Goal: Information Seeking & Learning: Find specific fact

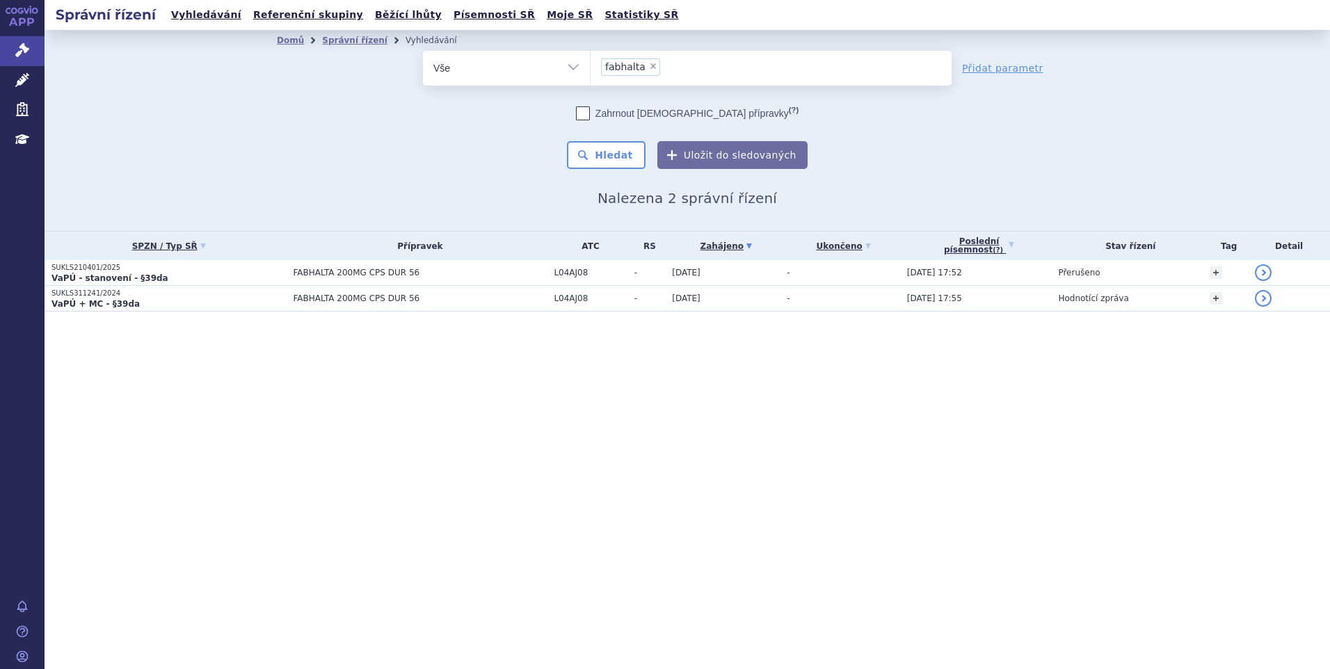
click at [649, 67] on span "×" at bounding box center [653, 66] width 8 height 8
click at [590, 67] on select "fabhalta" at bounding box center [590, 67] width 1 height 35
select select
click at [649, 70] on ul at bounding box center [770, 65] width 361 height 29
click at [590, 70] on select "fabhalta" at bounding box center [590, 67] width 1 height 35
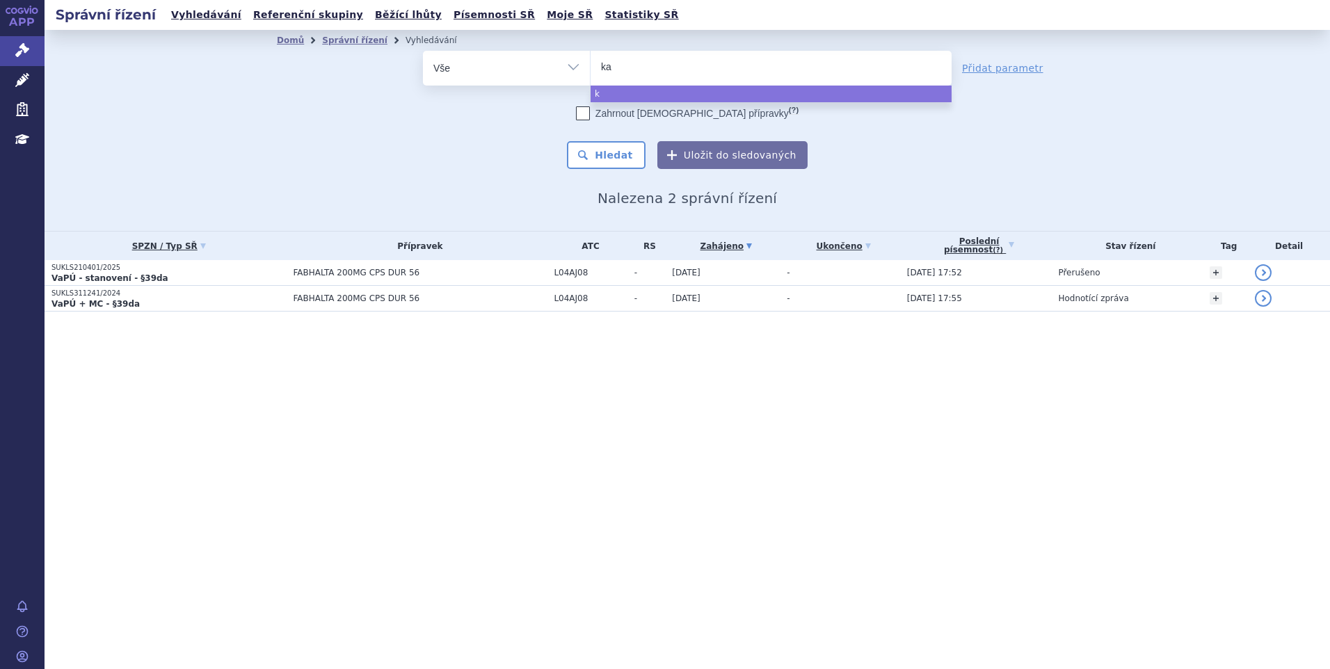
type input "kar"
type input "karl"
type input "karlno"
type input "karlnor"
type input "karlnormi"
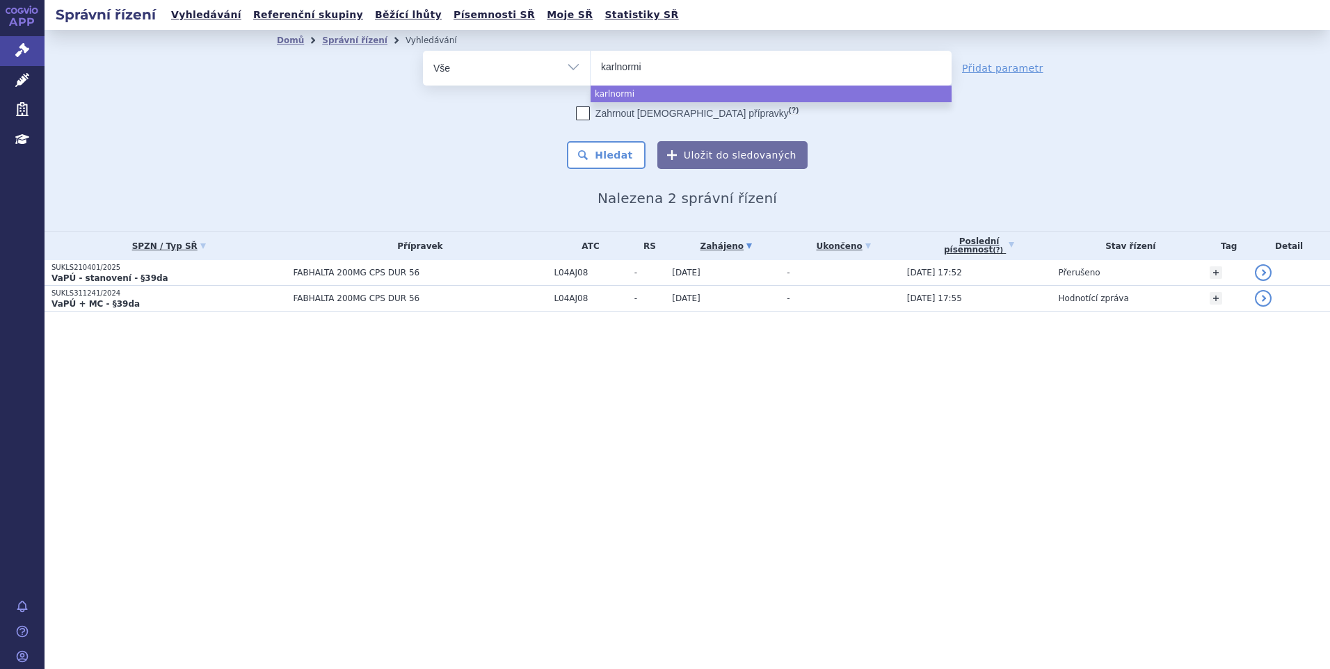
type input "karlnormin"
type input "karlnormi"
type input "karlno"
type input "ka"
type input "kal"
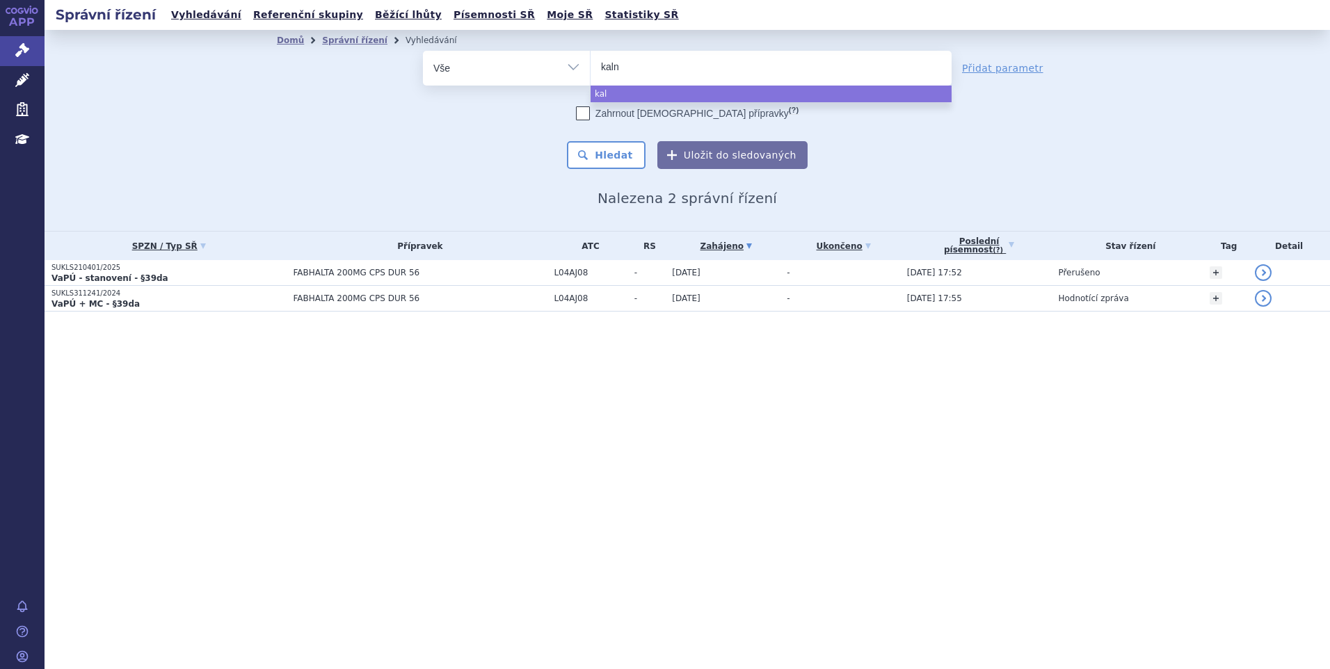
type input "kalno"
type input "kalnorm"
type input "kalnormin"
select select "kalnormin"
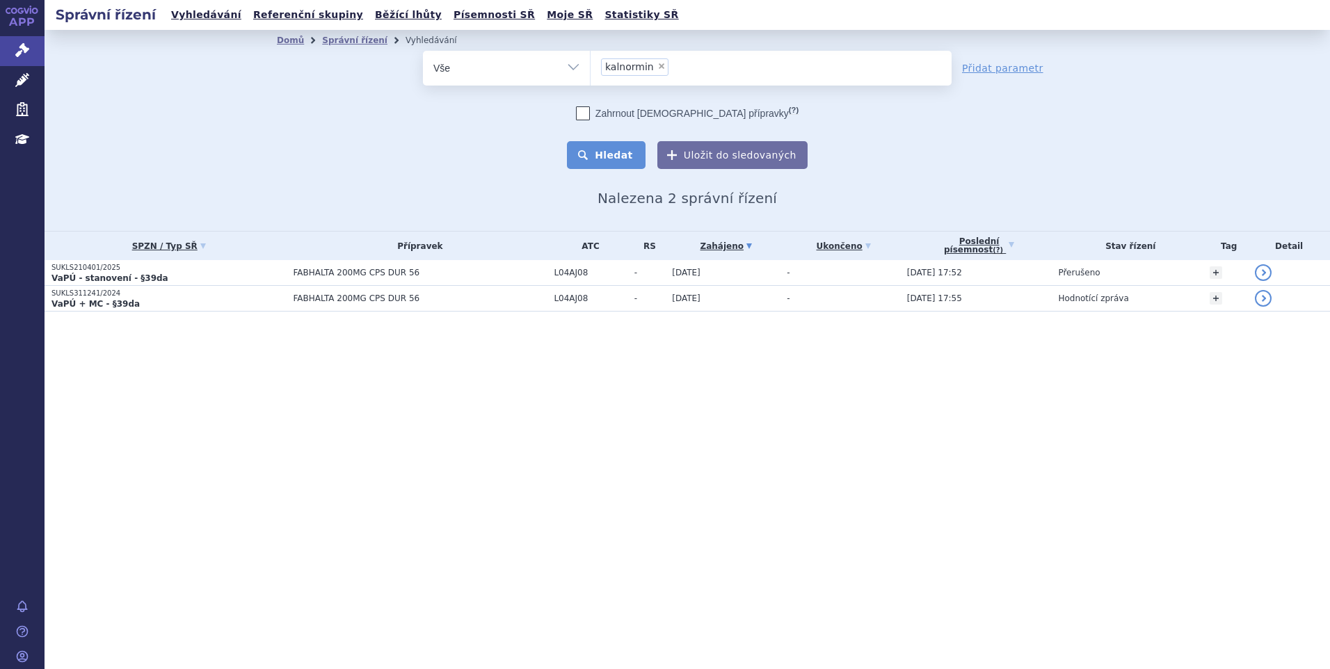
click at [609, 158] on button "Hledat" at bounding box center [606, 155] width 79 height 28
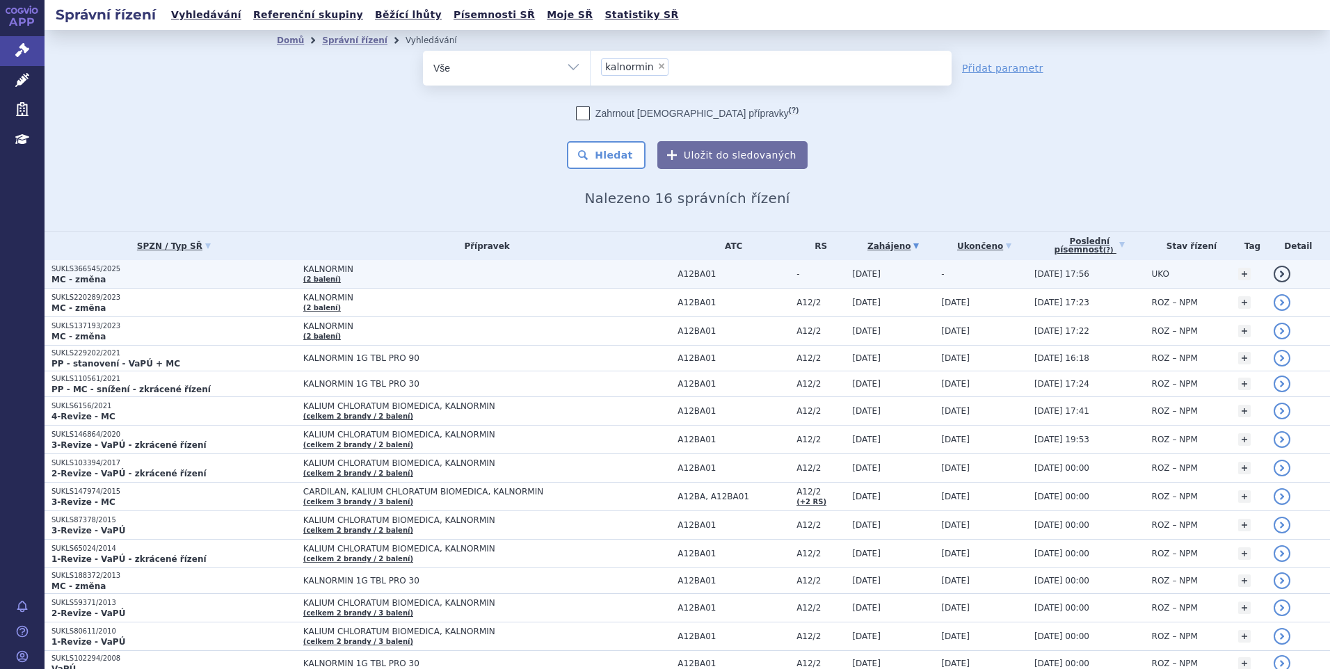
click at [442, 275] on td "KALNORMIN (2 balení)" at bounding box center [483, 274] width 374 height 29
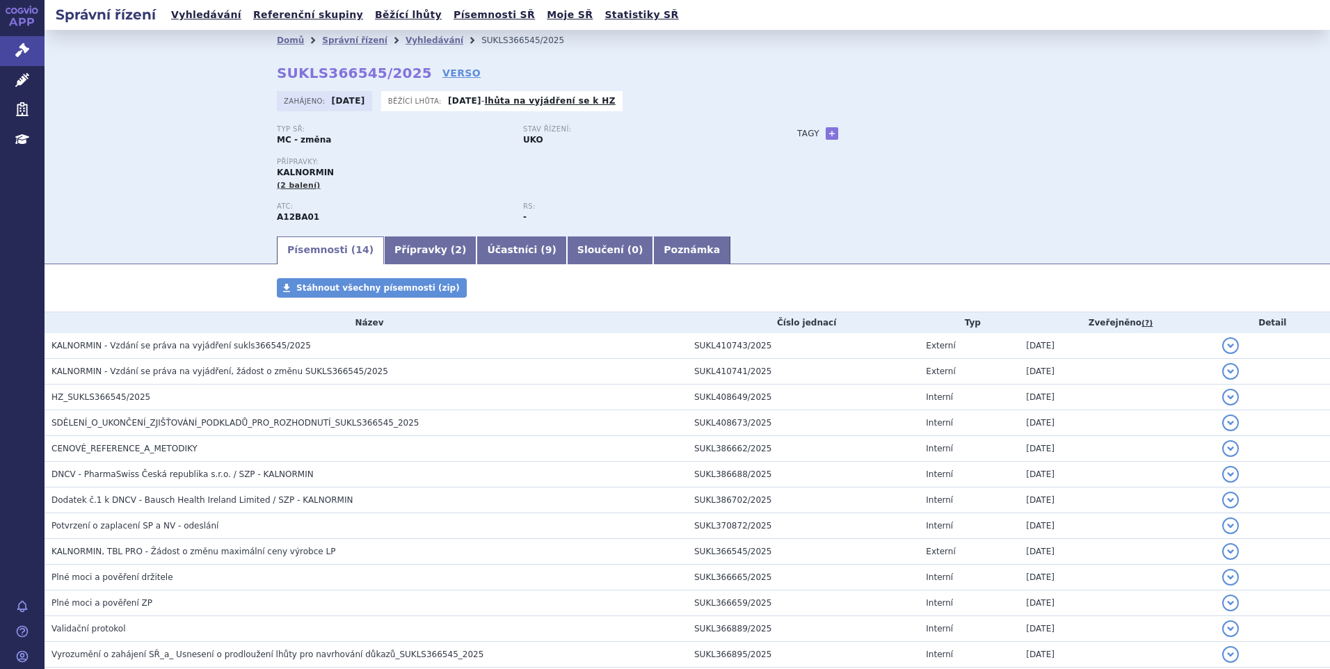
click at [445, 74] on div "Domů Správní řízení Vyhledávání SUKLS366545/2025 SUKLS366545/2025 VERSO Zahájen…" at bounding box center [687, 143] width 876 height 184
click at [442, 74] on link "VERSO" at bounding box center [461, 73] width 38 height 14
drag, startPoint x: 282, startPoint y: 73, endPoint x: 399, endPoint y: 72, distance: 117.5
click at [399, 72] on strong "SUKLS366545/2025" at bounding box center [354, 73] width 155 height 17
copy strong "SUKLS366545/2025"
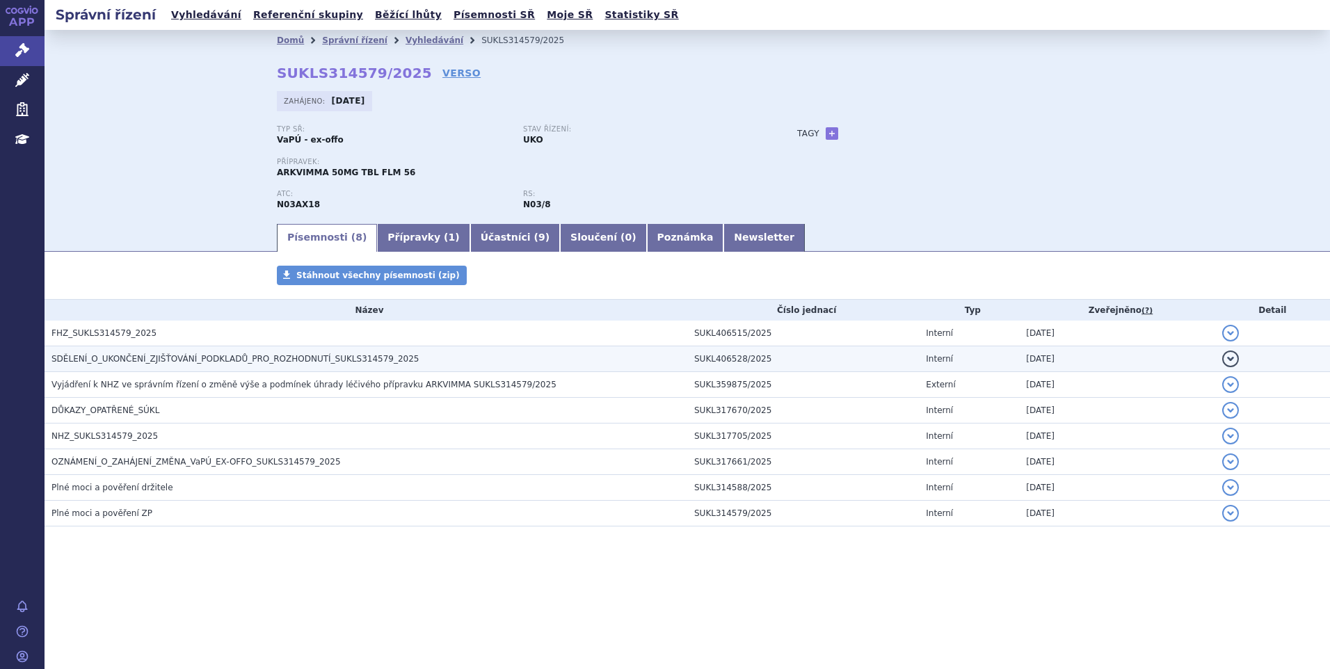
click at [433, 363] on h3 "SDĚLENÍ_O_UKONČENÍ_ZJIŠŤOVÁNÍ_PODKLADŮ_PRO_ROZHODNUTÍ_SUKLS314579_2025" at bounding box center [369, 359] width 636 height 14
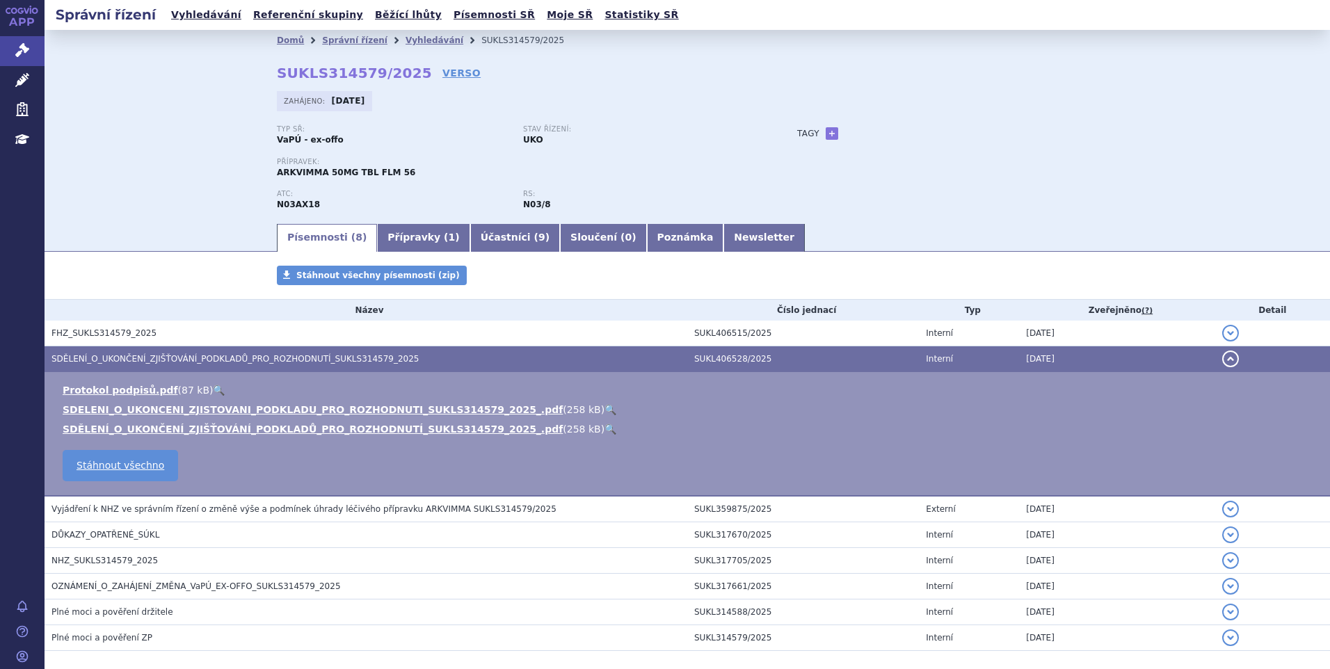
click at [604, 404] on link "🔍" at bounding box center [610, 409] width 12 height 11
